Goal: Transaction & Acquisition: Purchase product/service

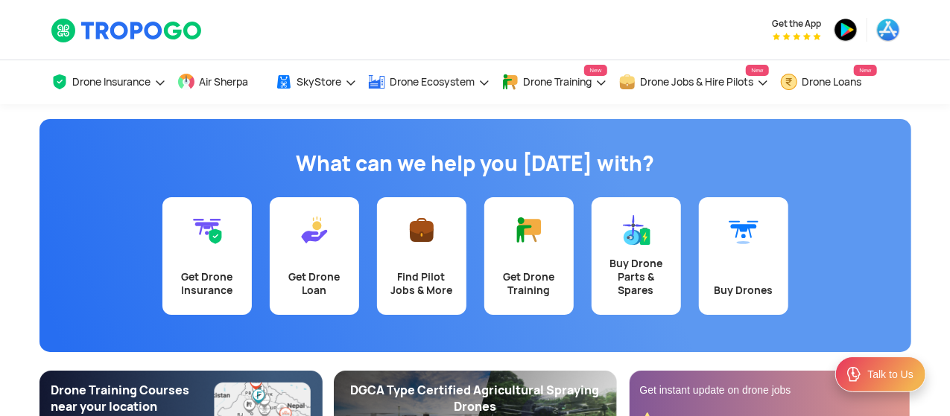
drag, startPoint x: 948, startPoint y: 26, endPoint x: 953, endPoint y: 49, distance: 23.7
click at [942, 96] on div "Drone Insurance Get Drone Insurance Get Third Party, Comprehensive, Payload Cov…" at bounding box center [475, 82] width 950 height 45
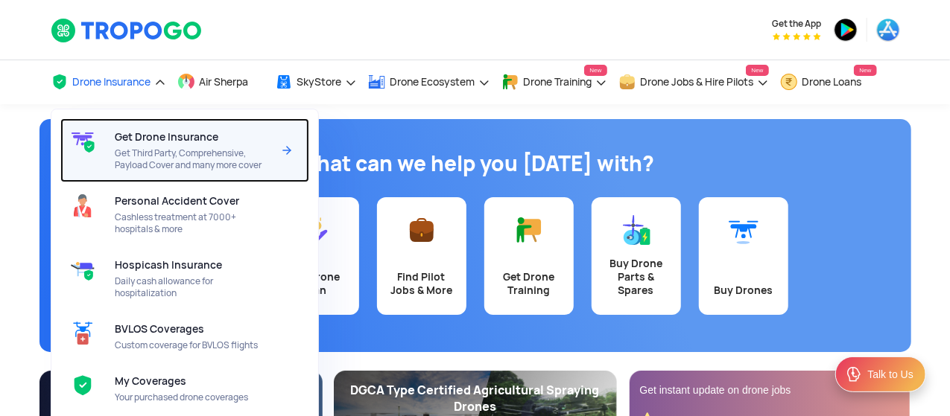
click at [144, 133] on span "Get Drone Insurance" at bounding box center [167, 137] width 104 height 12
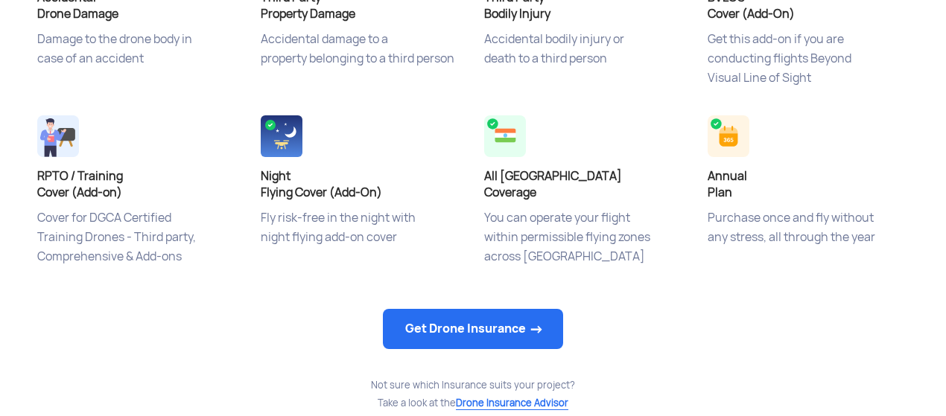
scroll to position [585, 0]
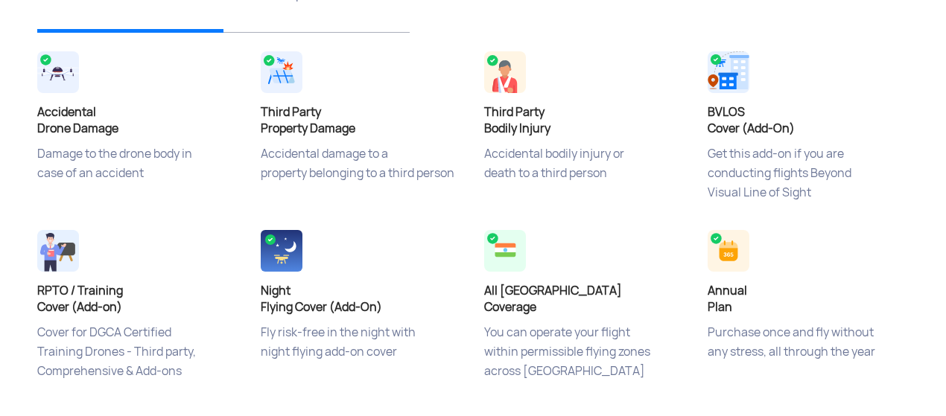
drag, startPoint x: 953, startPoint y: 25, endPoint x: 951, endPoint y: 115, distance: 90.2
click at [943, 109] on app-insurance-home-banner "Drone Insurance Buy online at affordable prices Get Drone Insurance ‹ › What is…" at bounding box center [473, 132] width 946 height 1227
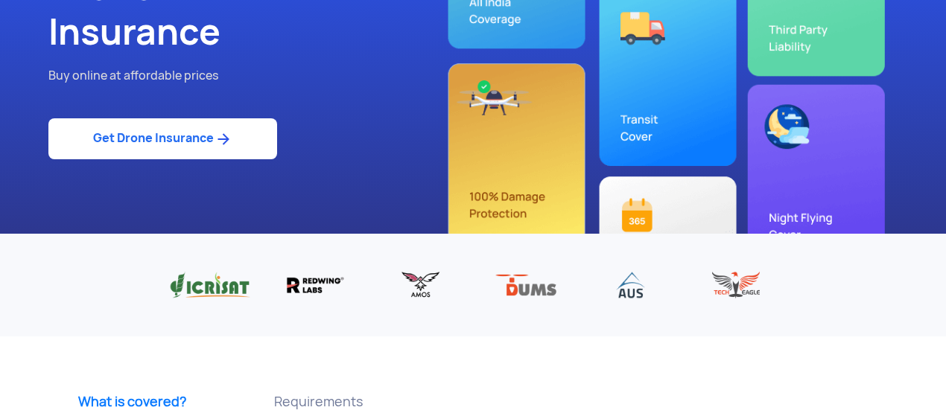
scroll to position [0, 0]
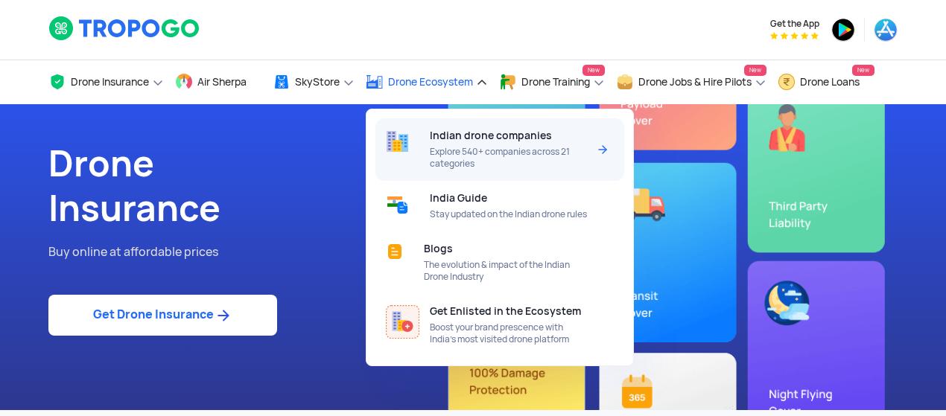
click at [541, 149] on span "Explore 540+ companies across 21 categories" at bounding box center [508, 158] width 157 height 24
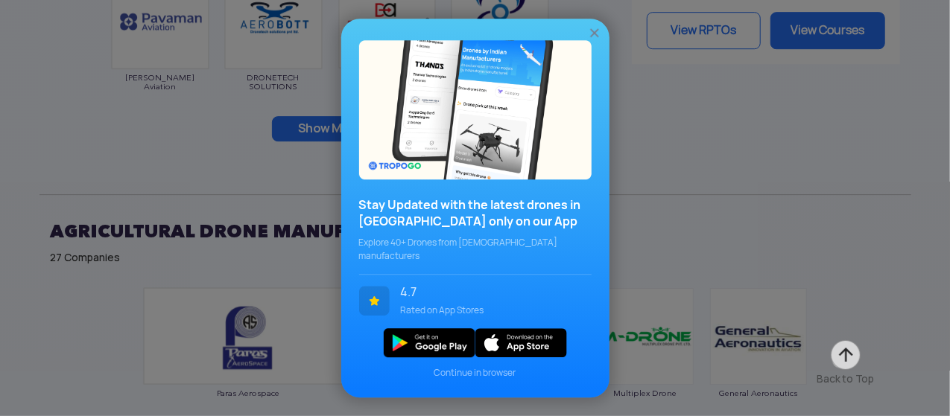
scroll to position [2295, 0]
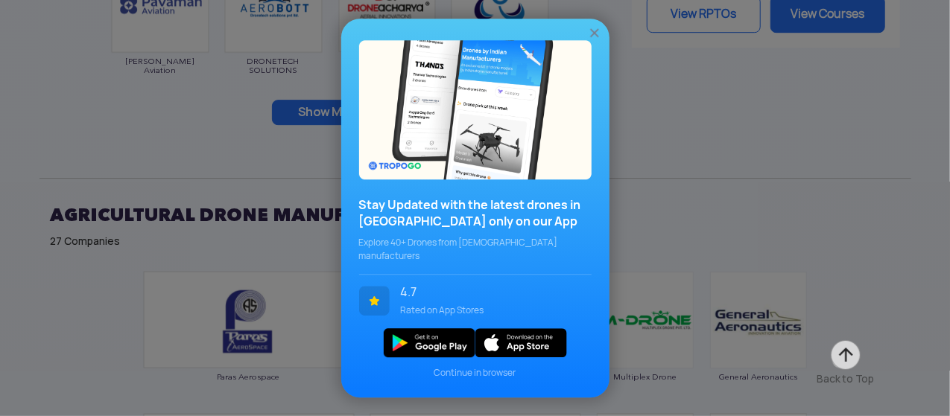
click at [587, 40] on img at bounding box center [594, 32] width 15 height 15
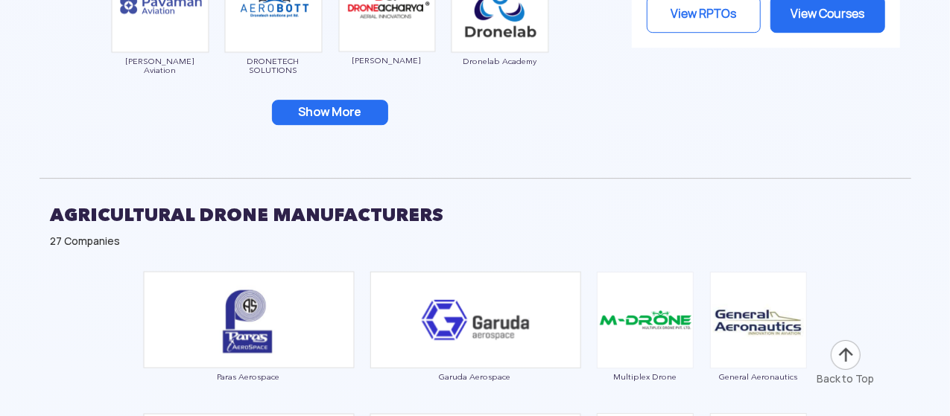
drag, startPoint x: 950, startPoint y: 83, endPoint x: 953, endPoint y: 100, distance: 17.4
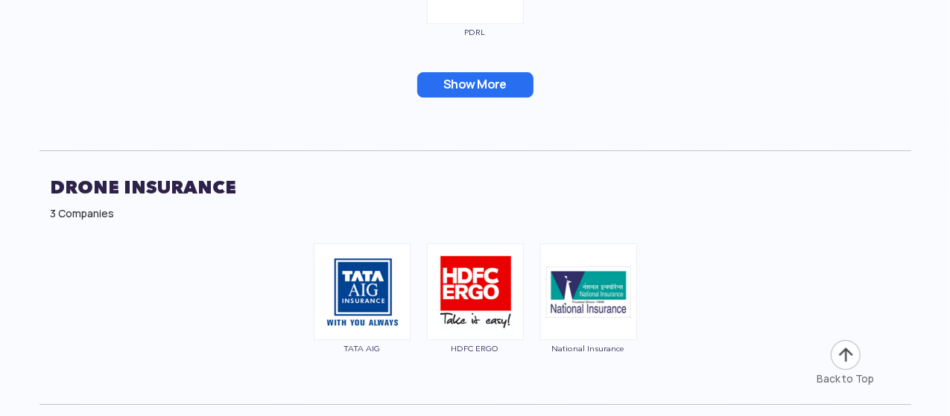
scroll to position [5384, 0]
